Goal: Information Seeking & Learning: Compare options

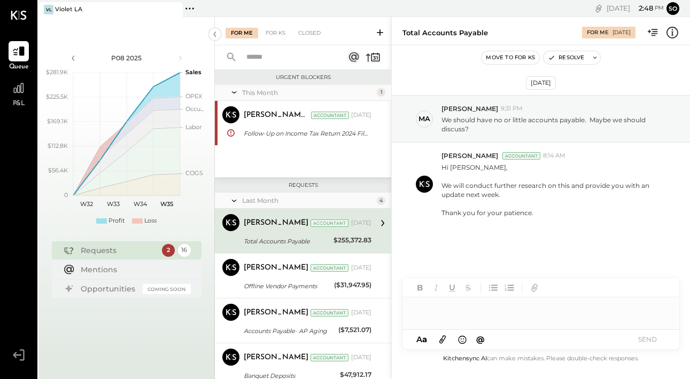
scroll to position [6, 0]
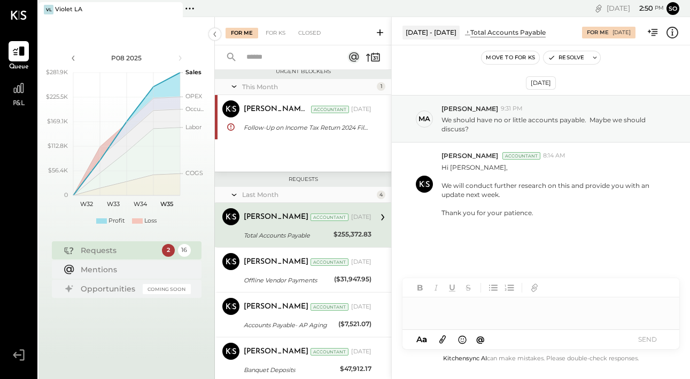
click at [20, 99] on span "P&L" at bounding box center [19, 104] width 12 height 10
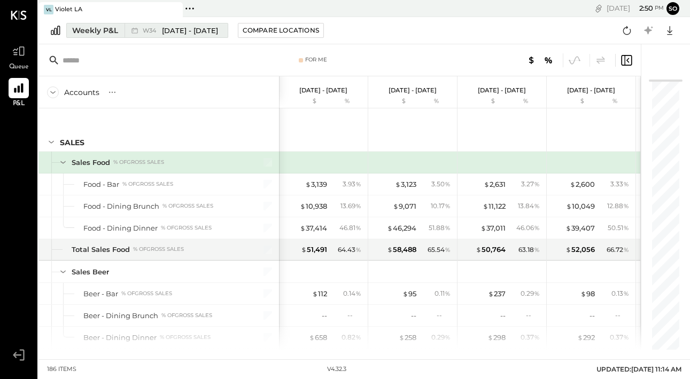
click at [173, 29] on span "[DATE] - [DATE]" at bounding box center [190, 31] width 56 height 10
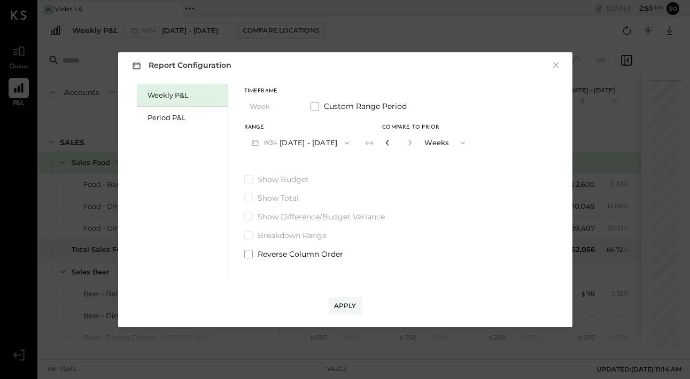
click at [388, 142] on icon "button" at bounding box center [387, 142] width 6 height 6
click at [412, 143] on icon "button" at bounding box center [409, 142] width 6 height 6
click at [296, 139] on button "W34 [DATE] - [DATE]" at bounding box center [300, 143] width 113 height 20
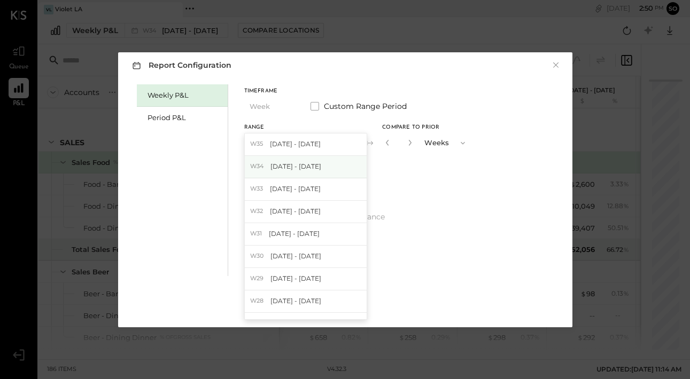
click at [282, 168] on span "[DATE] - [DATE]" at bounding box center [295, 166] width 51 height 9
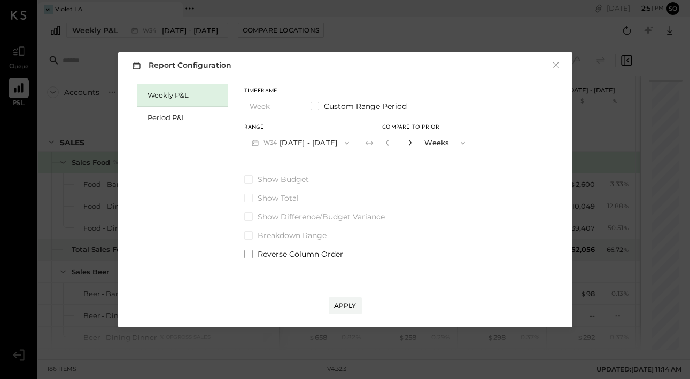
click at [413, 145] on icon "button" at bounding box center [409, 142] width 6 height 6
click at [389, 141] on icon "button" at bounding box center [387, 142] width 6 height 6
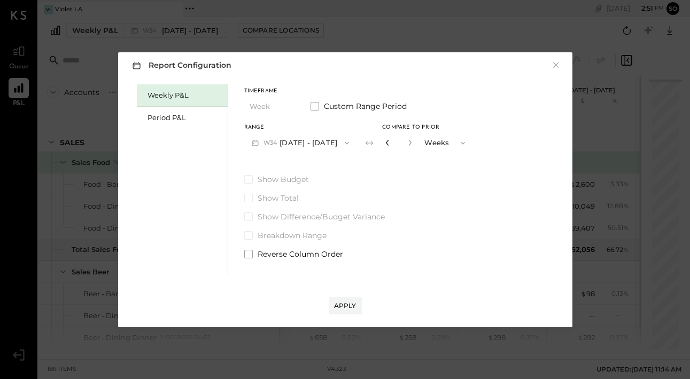
click at [389, 141] on icon "button" at bounding box center [387, 142] width 6 height 6
type input "*"
click at [347, 303] on div "Apply" at bounding box center [345, 305] width 22 height 9
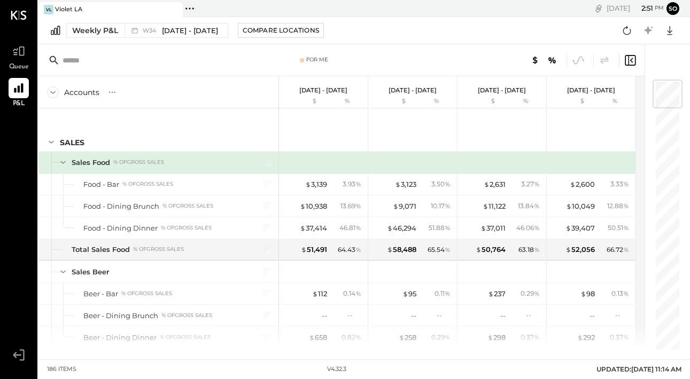
click at [166, 78] on div "Accounts S % GL" at bounding box center [158, 92] width 240 height 32
click at [179, 28] on span "[DATE] - [DATE]" at bounding box center [190, 31] width 56 height 10
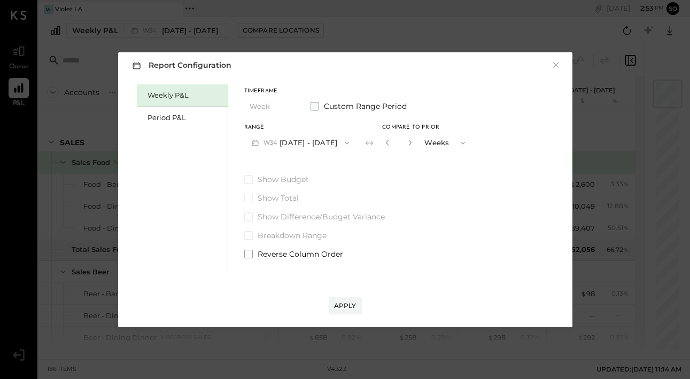
click at [315, 104] on span at bounding box center [314, 106] width 9 height 9
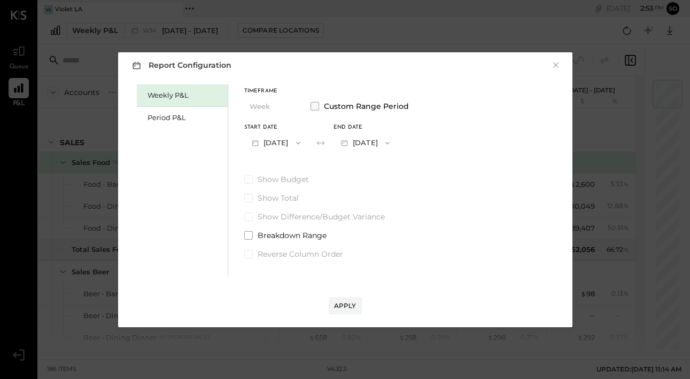
click at [315, 108] on span at bounding box center [314, 106] width 9 height 9
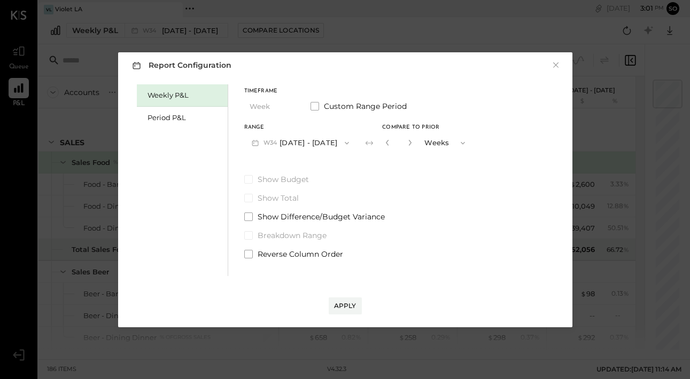
click at [293, 141] on button "W34 [DATE] - [DATE]" at bounding box center [300, 143] width 113 height 20
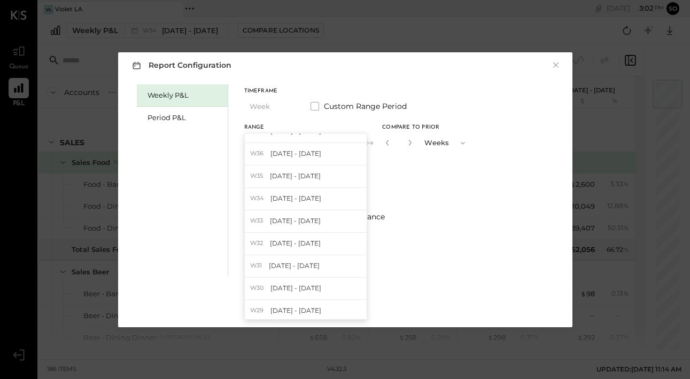
scroll to position [1144, 0]
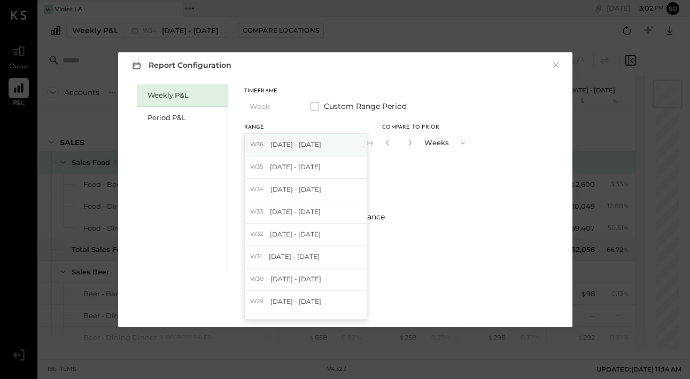
click at [293, 144] on span "[DATE] - [DATE]" at bounding box center [295, 144] width 51 height 9
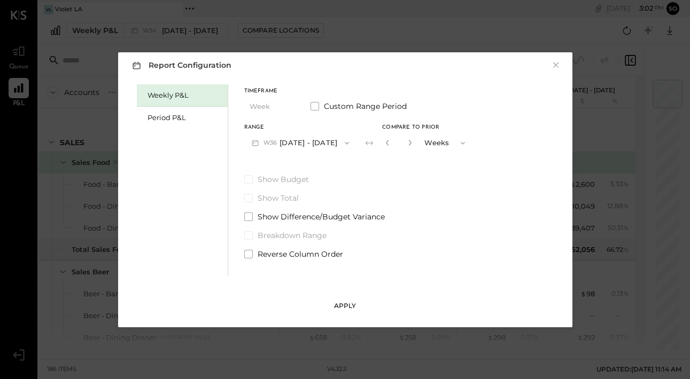
click at [343, 302] on div "Apply" at bounding box center [345, 305] width 22 height 9
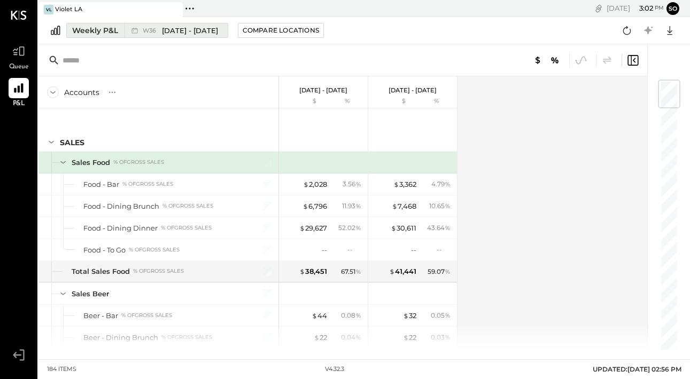
click at [174, 31] on span "[DATE] - [DATE]" at bounding box center [190, 31] width 56 height 10
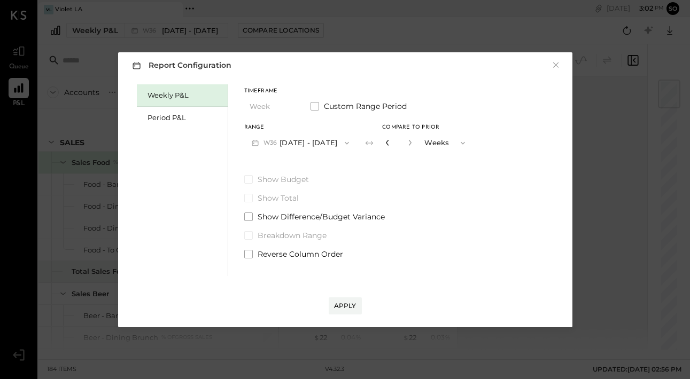
click at [384, 141] on icon "button" at bounding box center [387, 142] width 6 height 6
click at [388, 141] on div "Compare" at bounding box center [386, 142] width 35 height 9
click at [406, 142] on icon "button" at bounding box center [409, 142] width 6 height 6
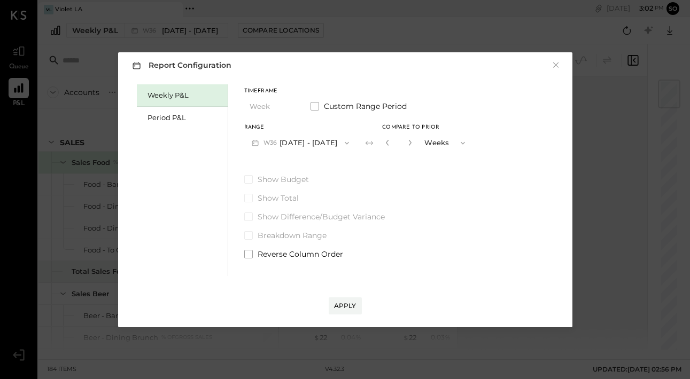
click at [458, 142] on icon "button" at bounding box center [462, 143] width 9 height 9
click at [384, 143] on icon "button" at bounding box center [387, 142] width 6 height 6
click at [384, 142] on icon "button" at bounding box center [387, 142] width 6 height 6
type input "*"
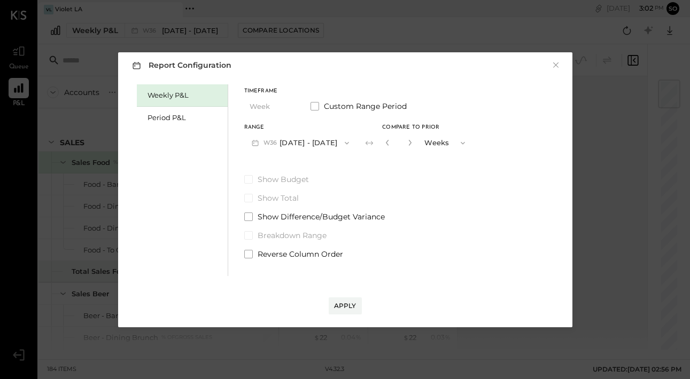
click at [458, 143] on icon "button" at bounding box center [462, 143] width 9 height 9
click at [444, 166] on div "Years" at bounding box center [445, 161] width 52 height 19
click at [339, 311] on button "Apply" at bounding box center [345, 306] width 33 height 17
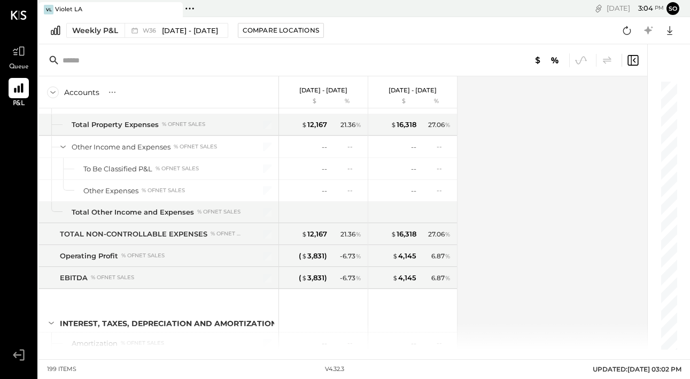
scroll to position [3474, 0]
click at [184, 29] on span "[DATE] - [DATE]" at bounding box center [190, 31] width 56 height 10
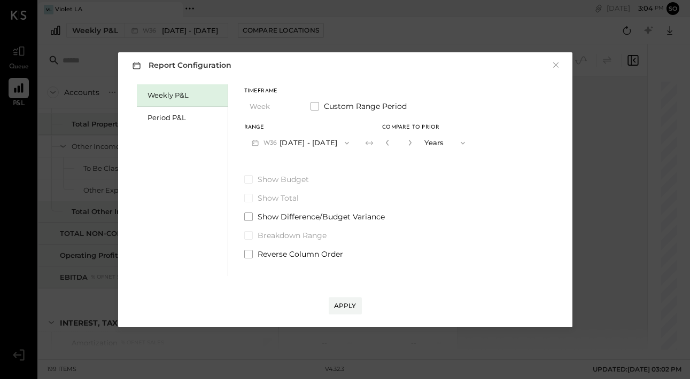
click at [299, 145] on button "W36 [DATE] - [DATE]" at bounding box center [300, 143] width 113 height 20
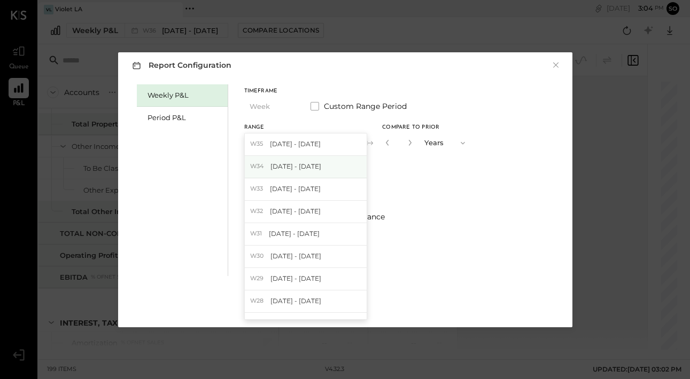
scroll to position [0, 0]
click at [293, 163] on span "[DATE] - [DATE]" at bounding box center [295, 166] width 51 height 9
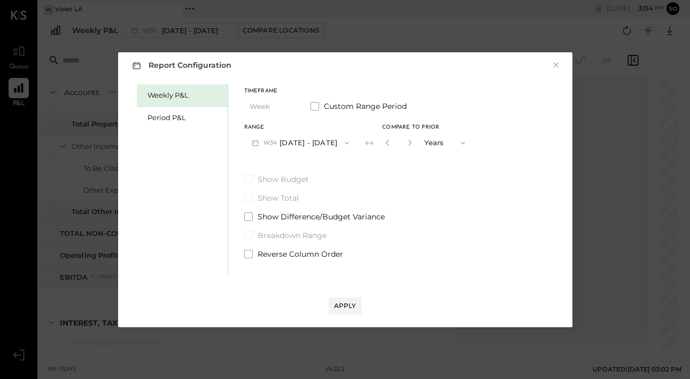
click at [442, 144] on button "Years" at bounding box center [445, 143] width 53 height 20
click at [441, 143] on span "Weeks" at bounding box center [437, 142] width 20 height 7
click at [413, 145] on icon "button" at bounding box center [409, 142] width 6 height 6
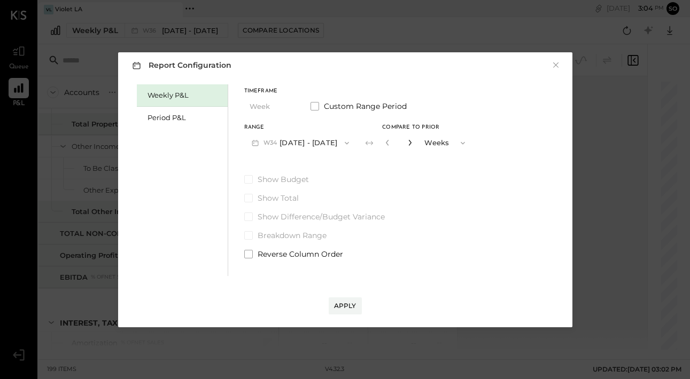
type input "*"
click at [248, 177] on span at bounding box center [248, 179] width 9 height 9
click at [250, 234] on span at bounding box center [248, 235] width 9 height 9
click at [345, 304] on div "Apply" at bounding box center [345, 305] width 22 height 9
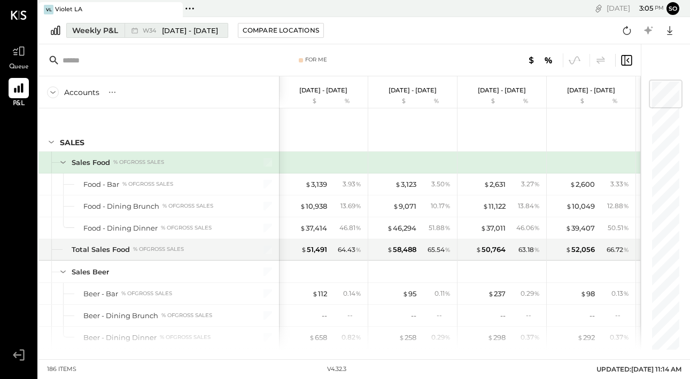
click at [181, 30] on span "[DATE] - [DATE]" at bounding box center [190, 31] width 56 height 10
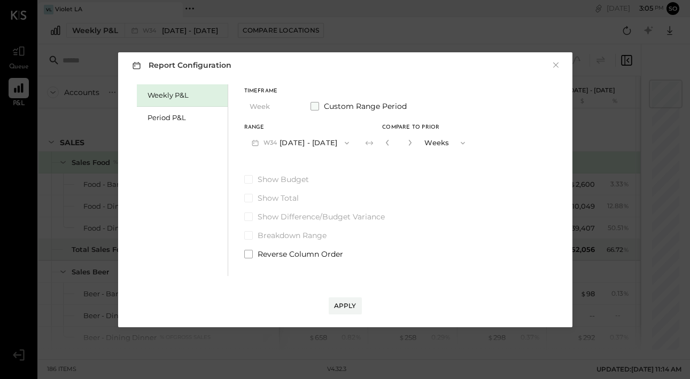
click at [316, 106] on span at bounding box center [314, 106] width 9 height 9
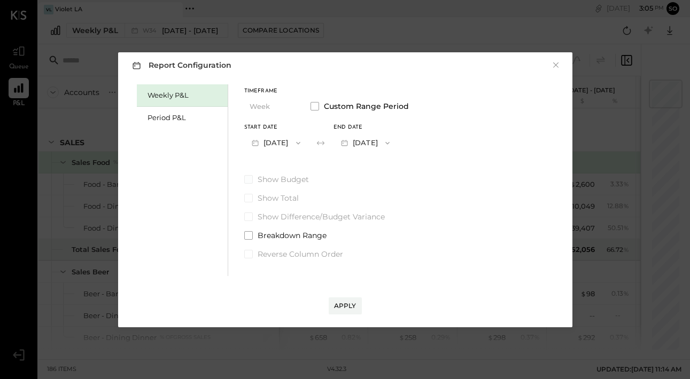
click at [244, 180] on span at bounding box center [248, 179] width 9 height 9
click at [253, 181] on label "Show Budget" at bounding box center [326, 179] width 165 height 11
click at [313, 105] on span at bounding box center [314, 106] width 9 height 9
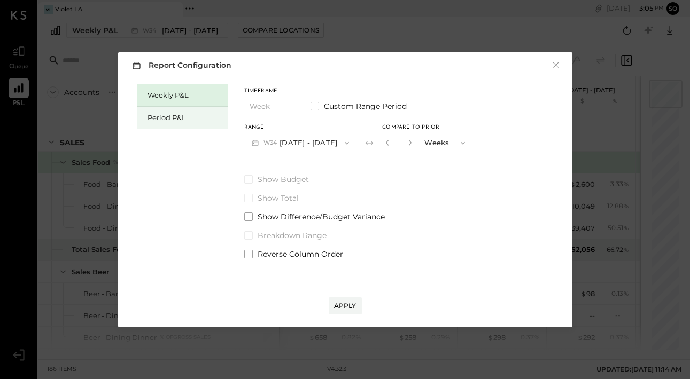
click at [179, 115] on div "Period P&L" at bounding box center [184, 118] width 75 height 10
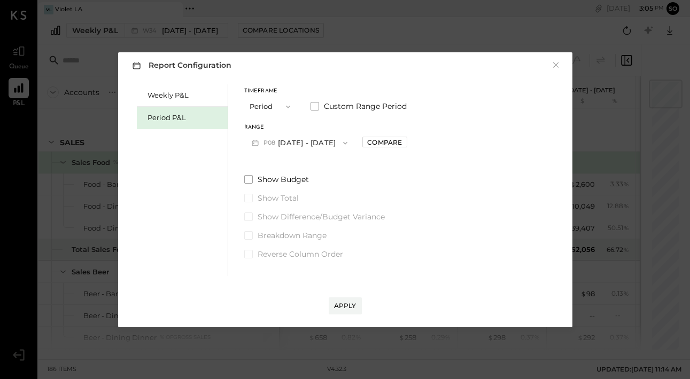
click at [324, 145] on button "P08 [DATE] - [DATE]" at bounding box center [299, 143] width 111 height 20
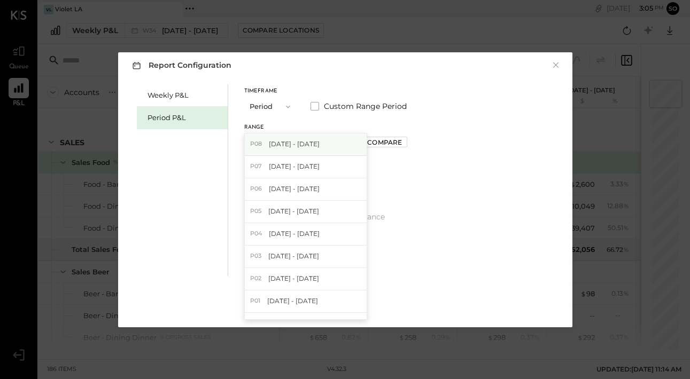
click at [325, 144] on div "P08 [DATE] - [DATE]" at bounding box center [306, 145] width 122 height 22
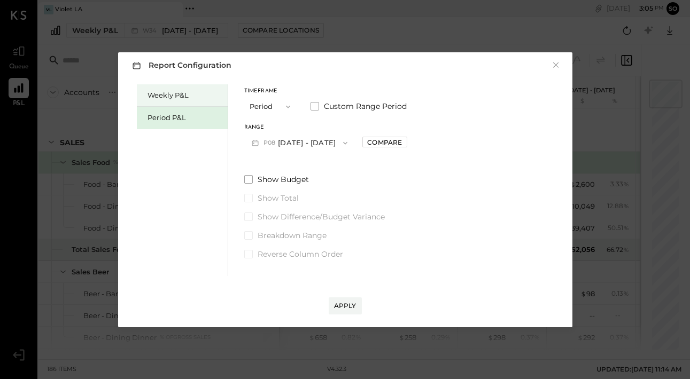
click at [162, 91] on div "Weekly P&L" at bounding box center [184, 95] width 75 height 10
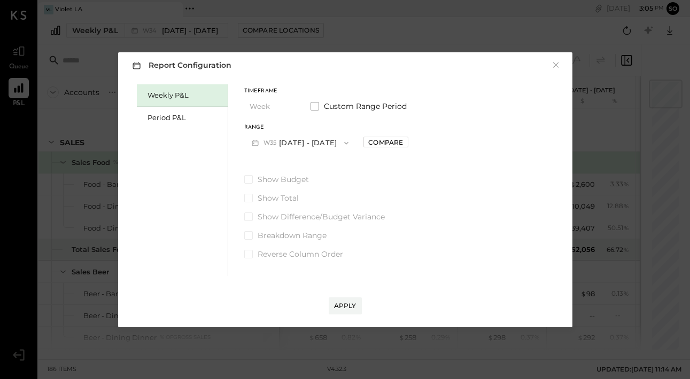
click at [319, 141] on button "W35 [DATE] - [DATE]" at bounding box center [300, 143] width 112 height 20
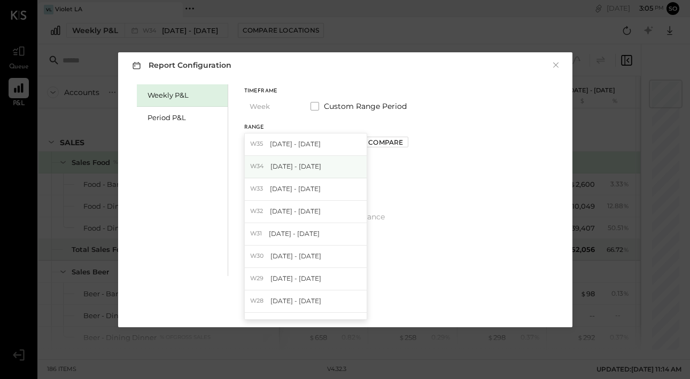
click at [312, 166] on span "[DATE] - [DATE]" at bounding box center [295, 166] width 51 height 9
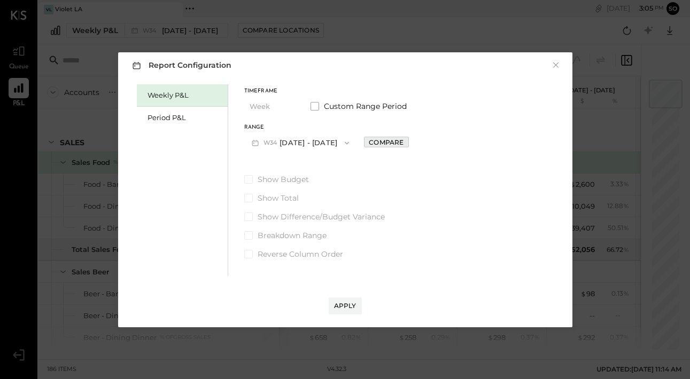
click at [379, 142] on div "Compare" at bounding box center [386, 142] width 35 height 9
click at [413, 140] on icon "button" at bounding box center [409, 142] width 6 height 6
type input "*"
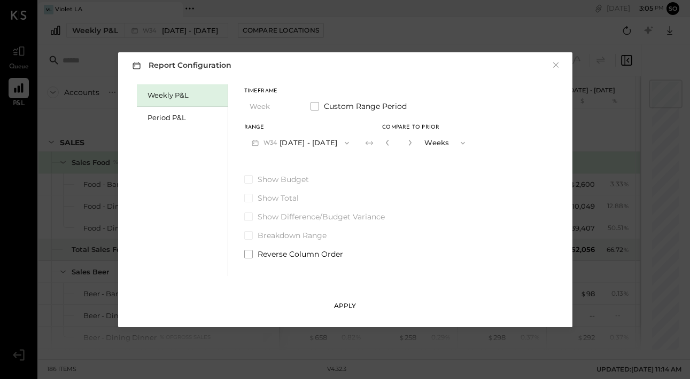
click at [343, 302] on div "Apply" at bounding box center [345, 305] width 22 height 9
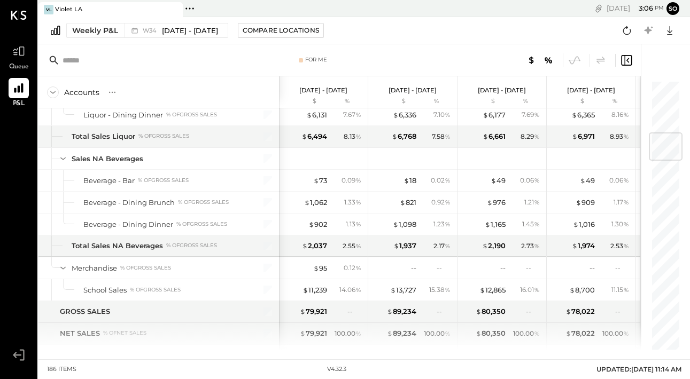
scroll to position [443, 0]
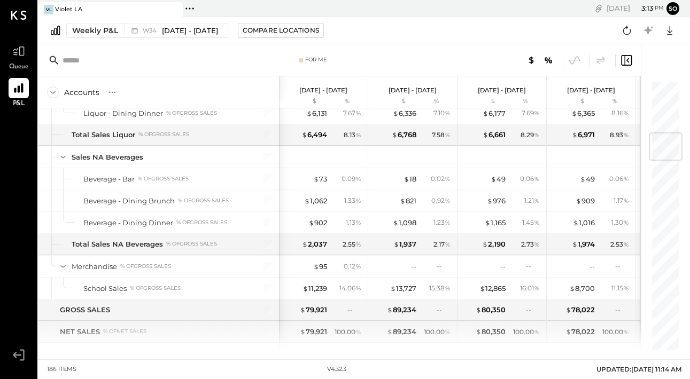
click at [192, 95] on div "Accounts S % GL" at bounding box center [158, 92] width 240 height 32
